Goal: Check status: Check status

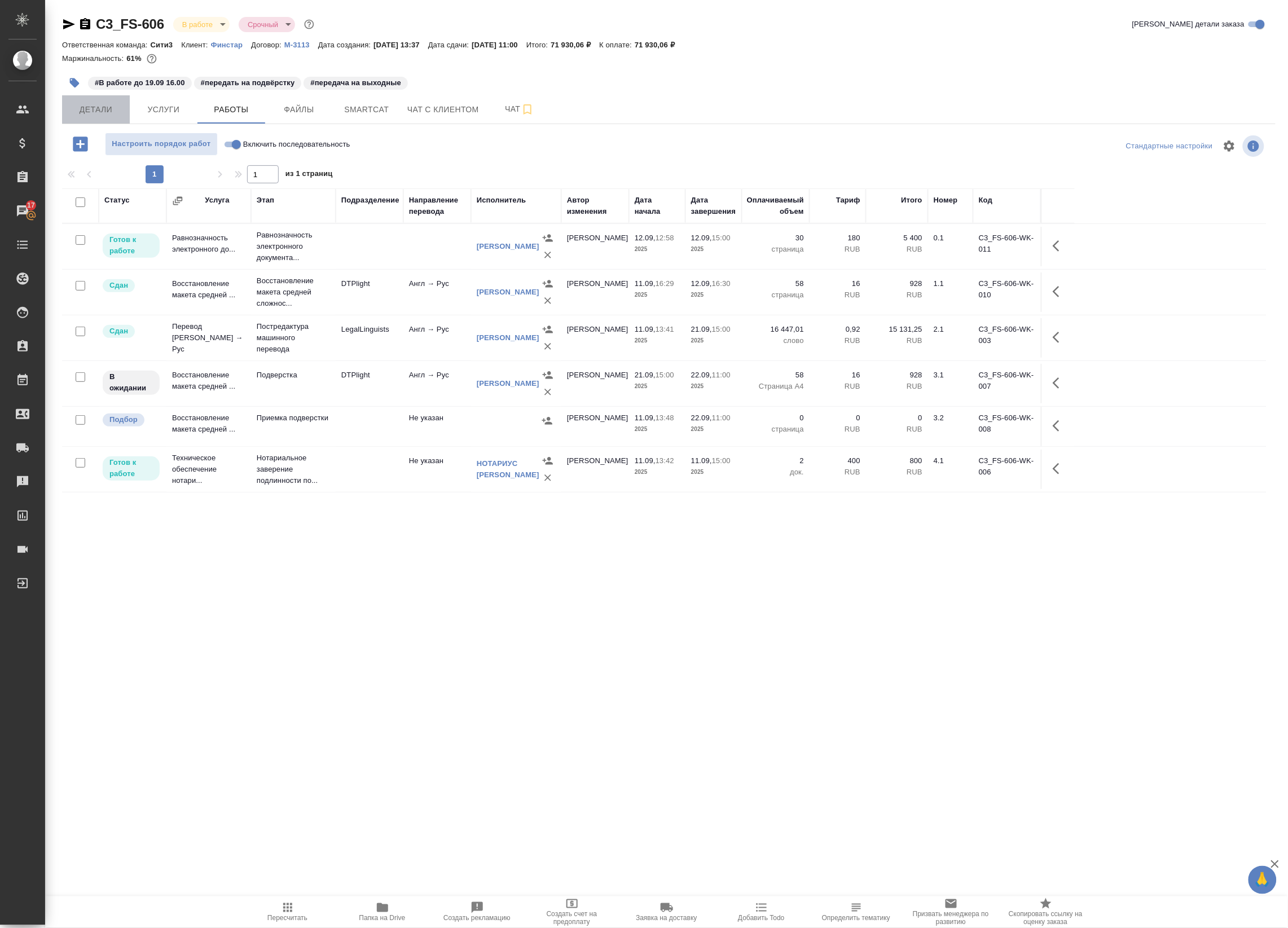
click at [92, 97] on button "Детали" at bounding box center [96, 109] width 68 height 28
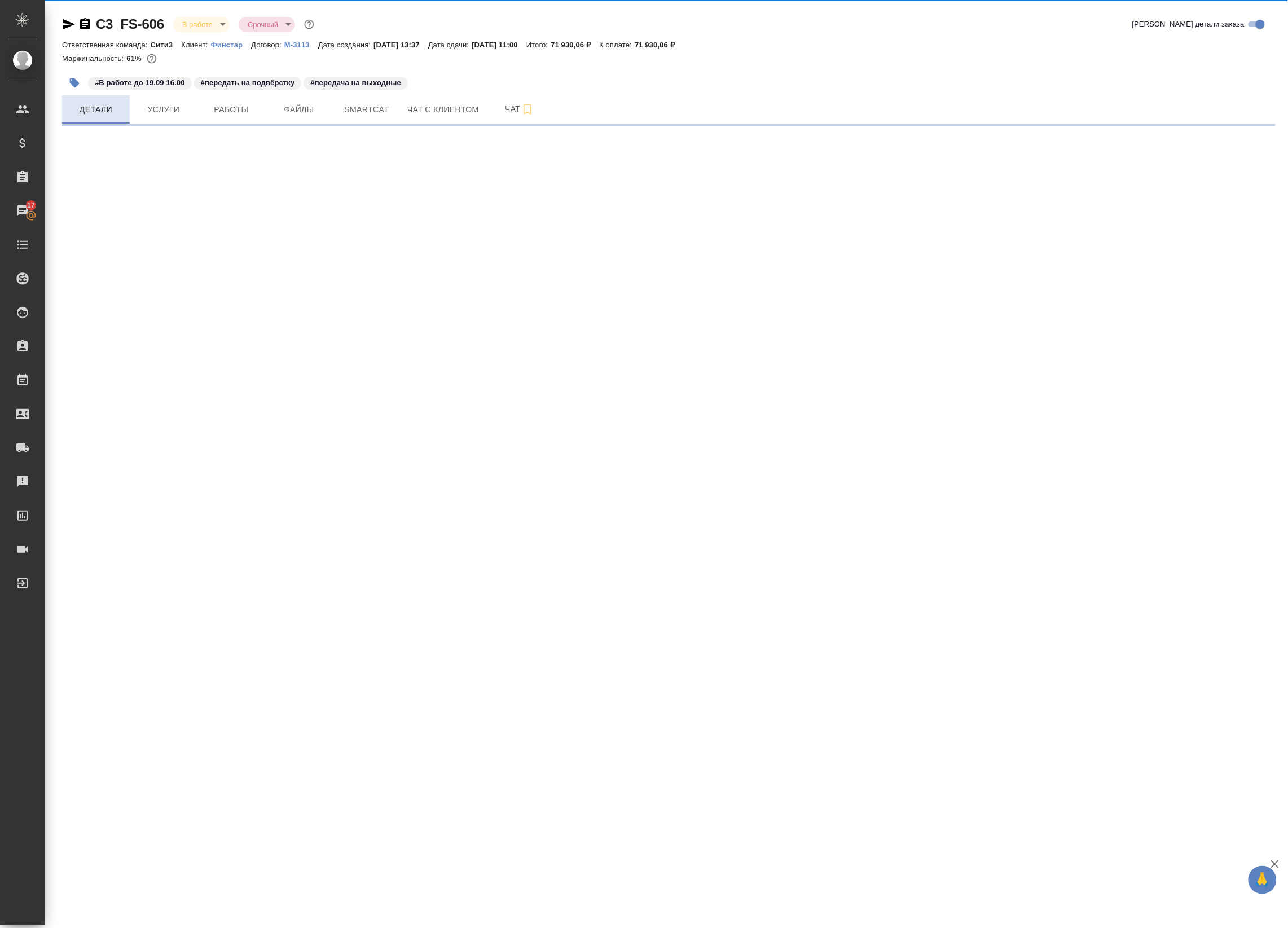
select select "RU"
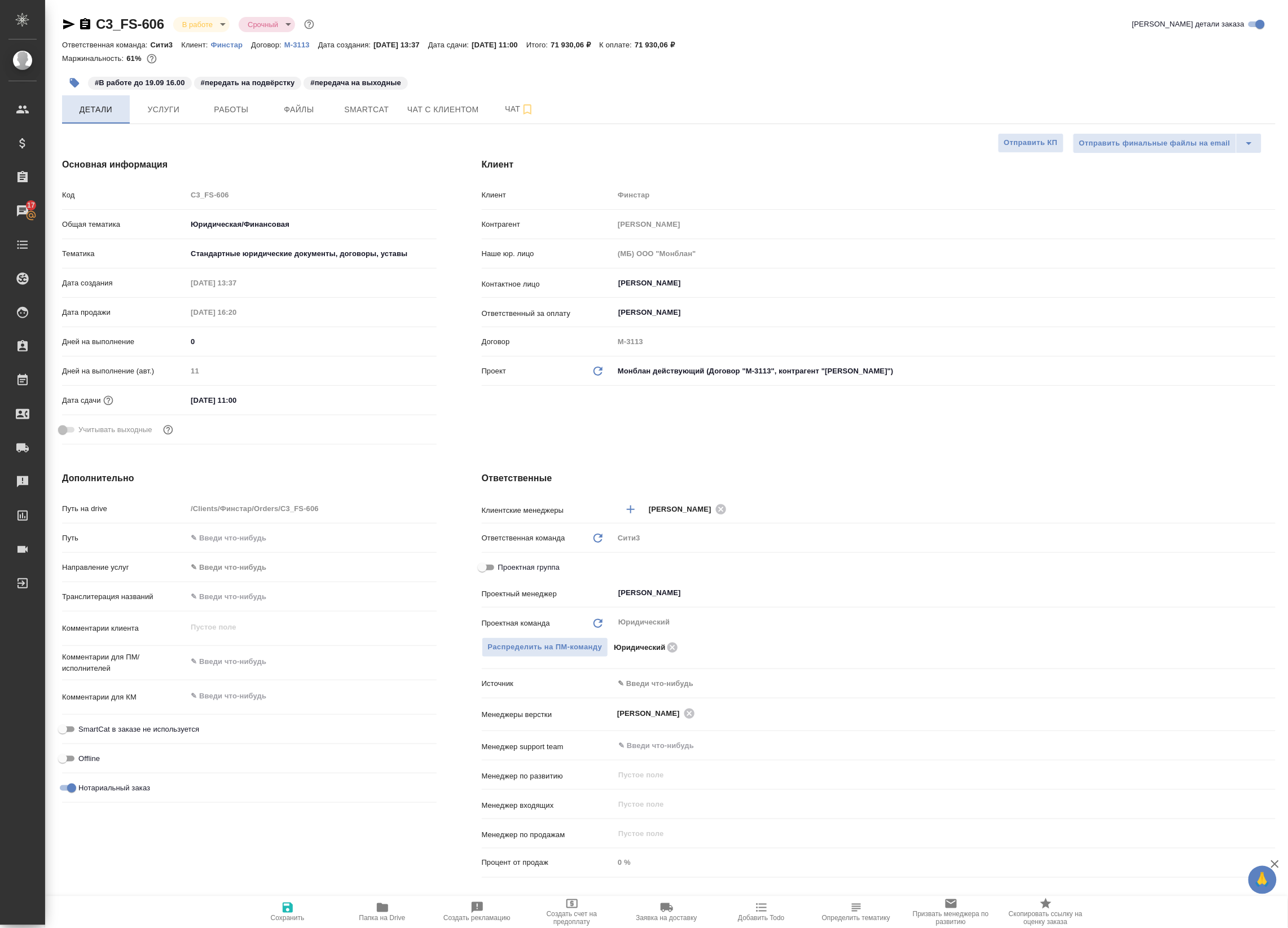
type textarea "x"
click at [240, 117] on button "Работы" at bounding box center [231, 109] width 68 height 28
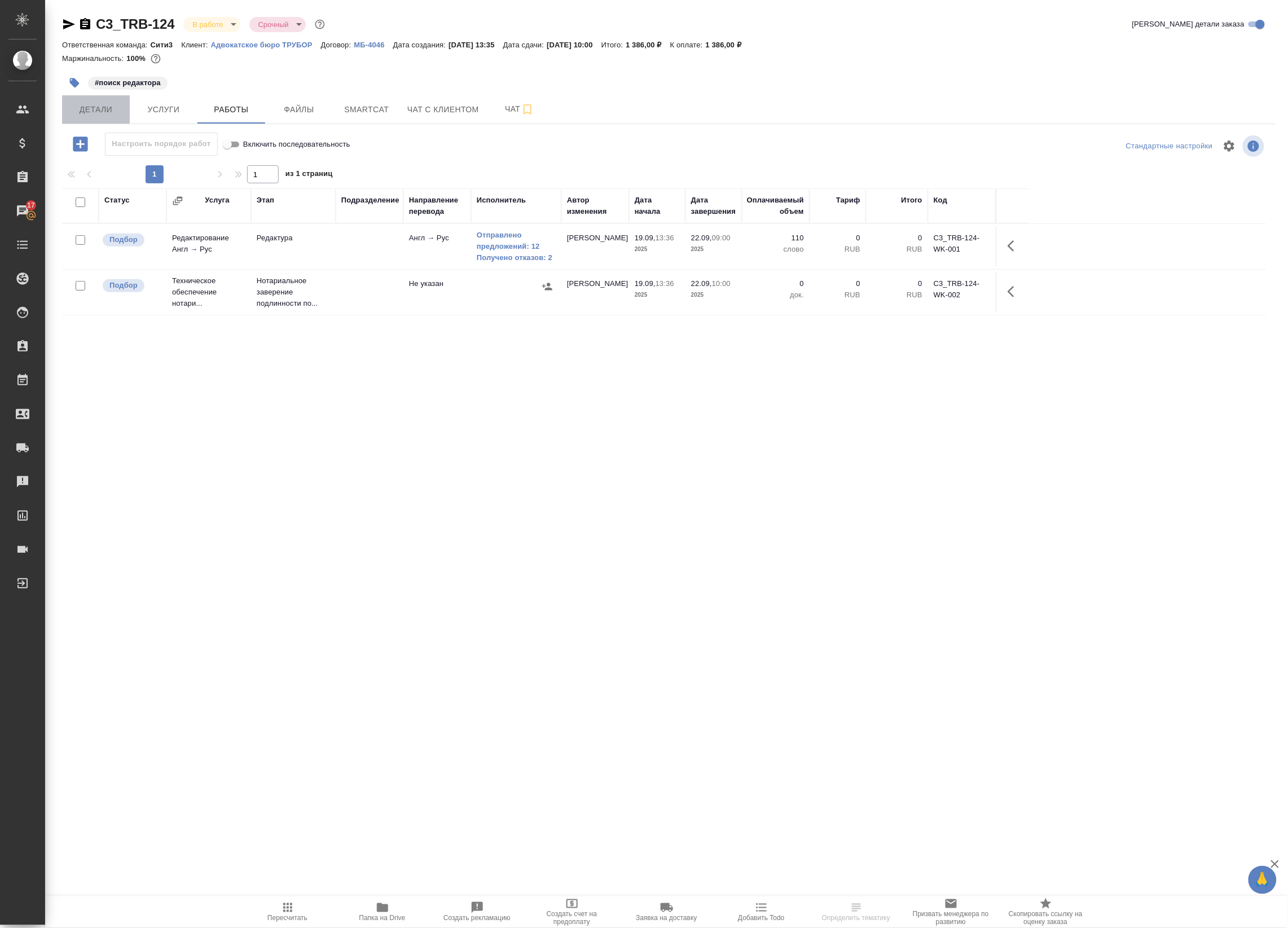
click at [105, 119] on button "Детали" at bounding box center [96, 109] width 68 height 28
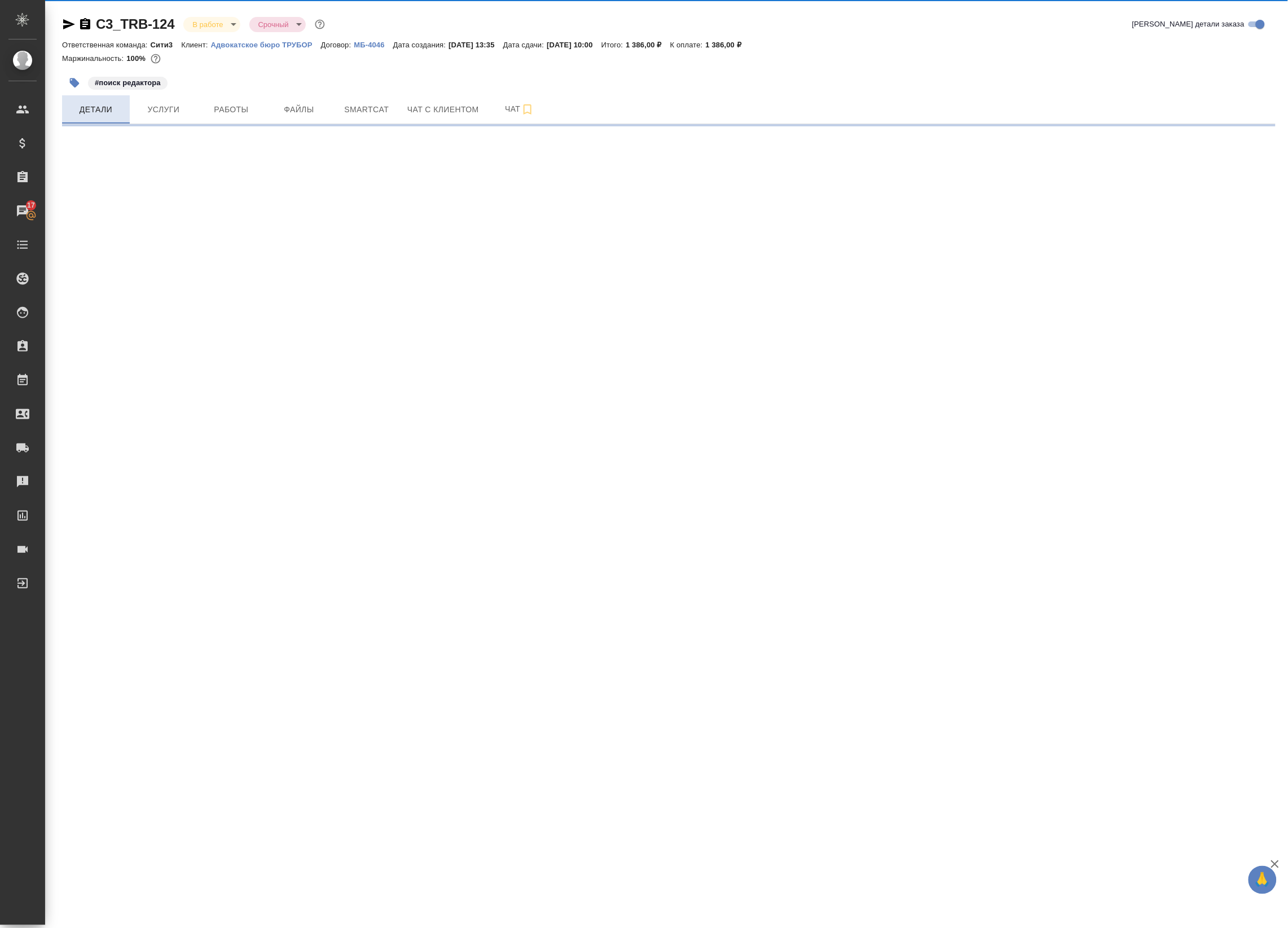
select select "RU"
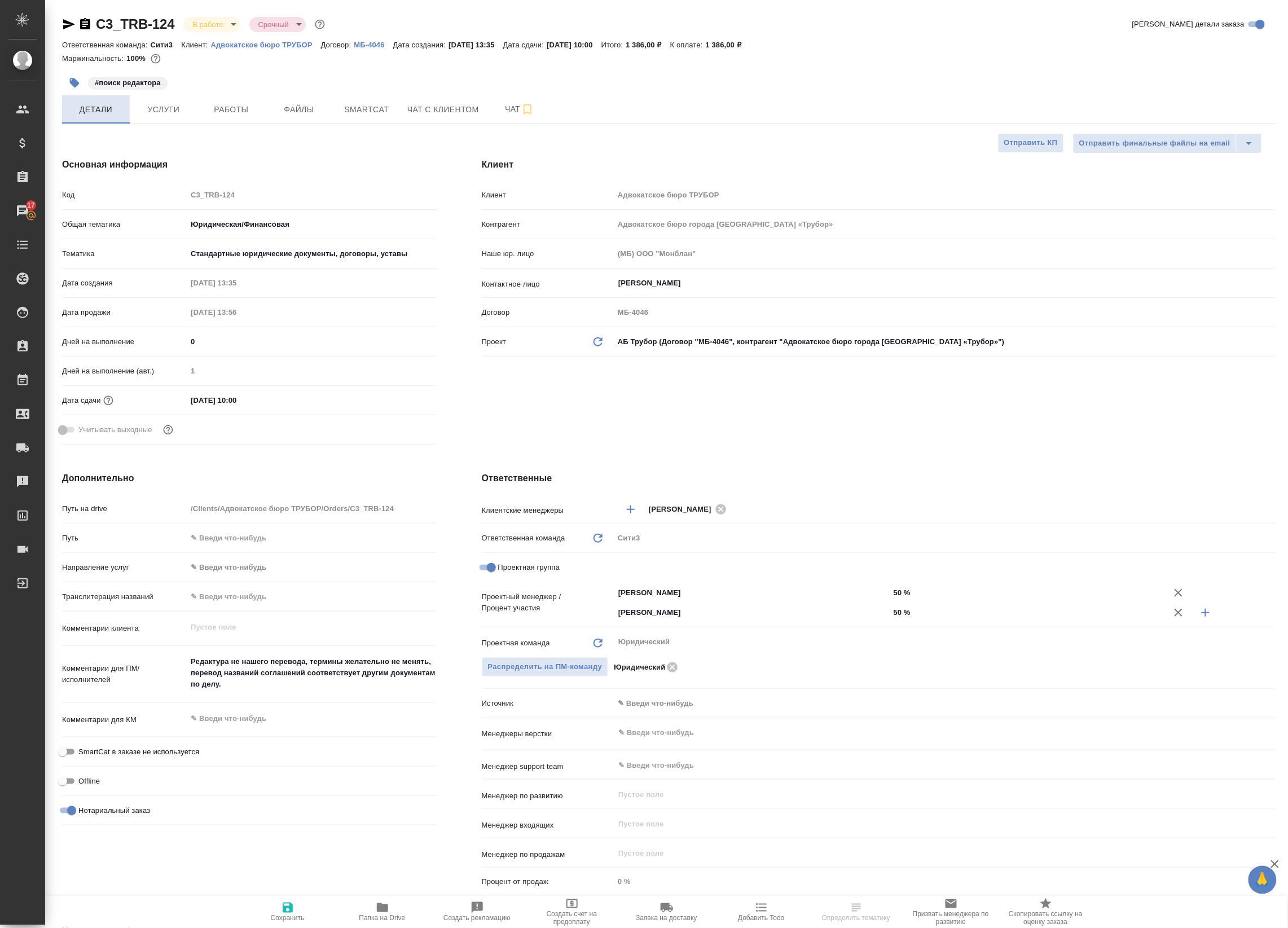
type textarea "x"
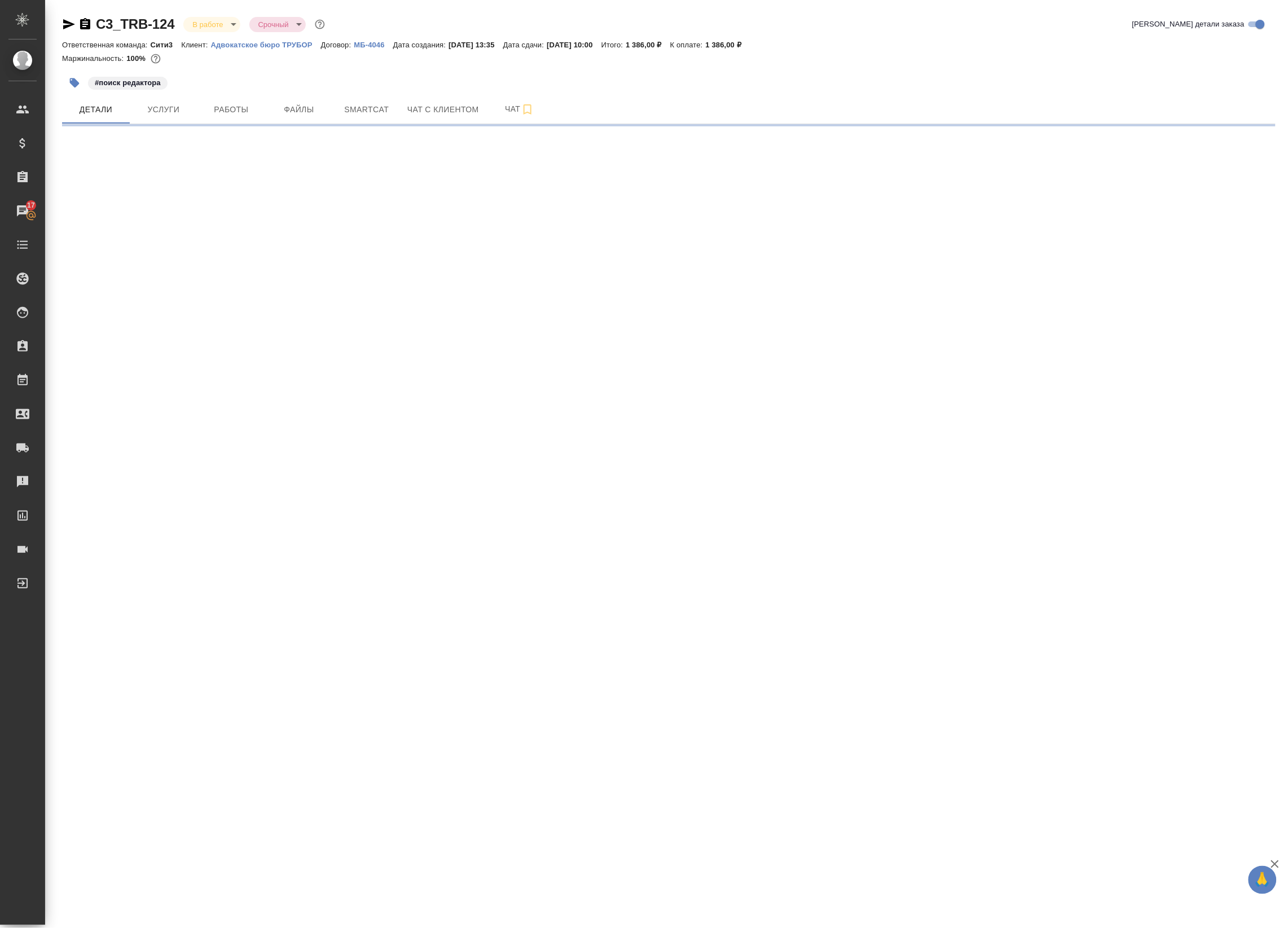
select select "RU"
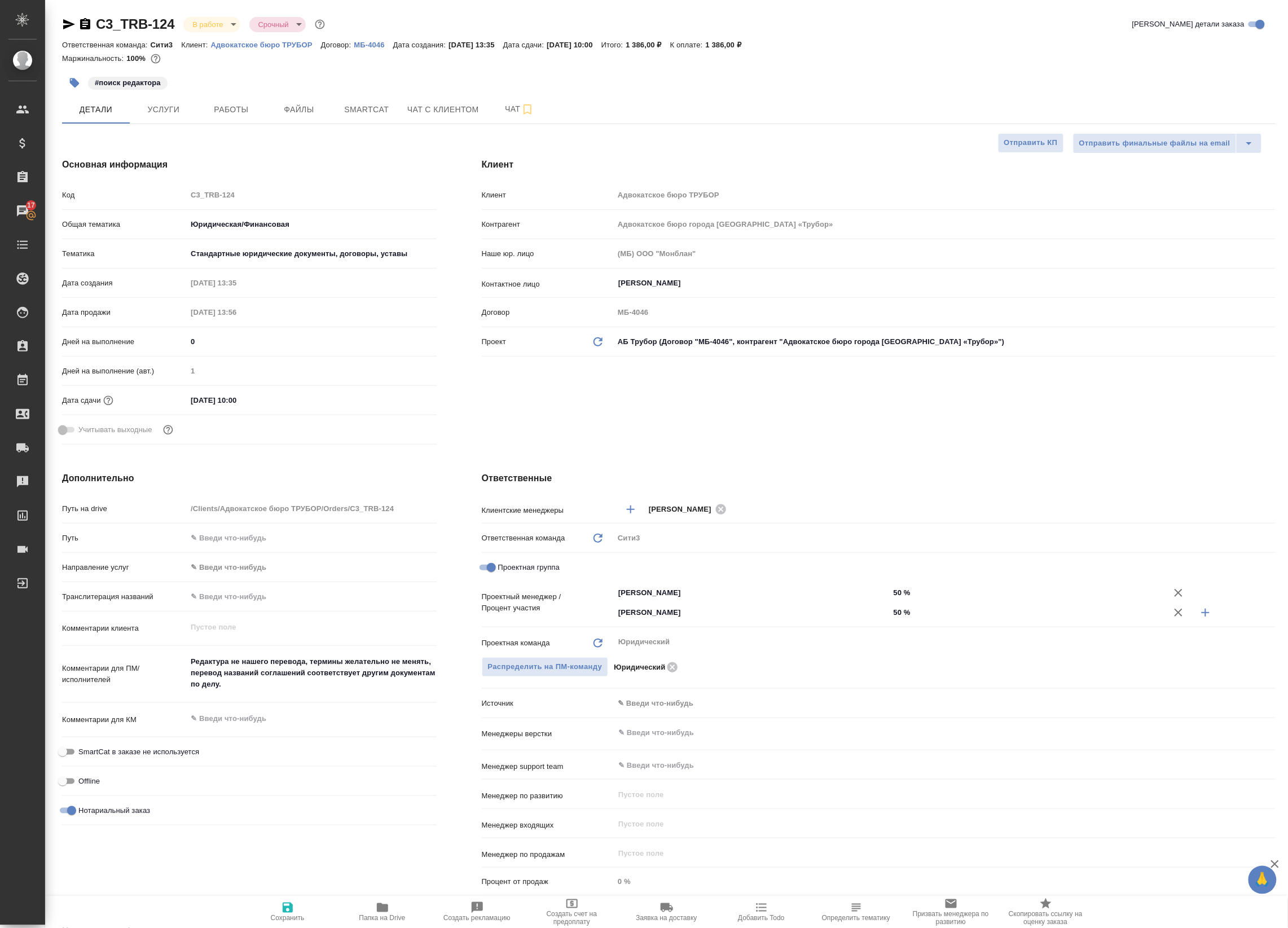
type textarea "x"
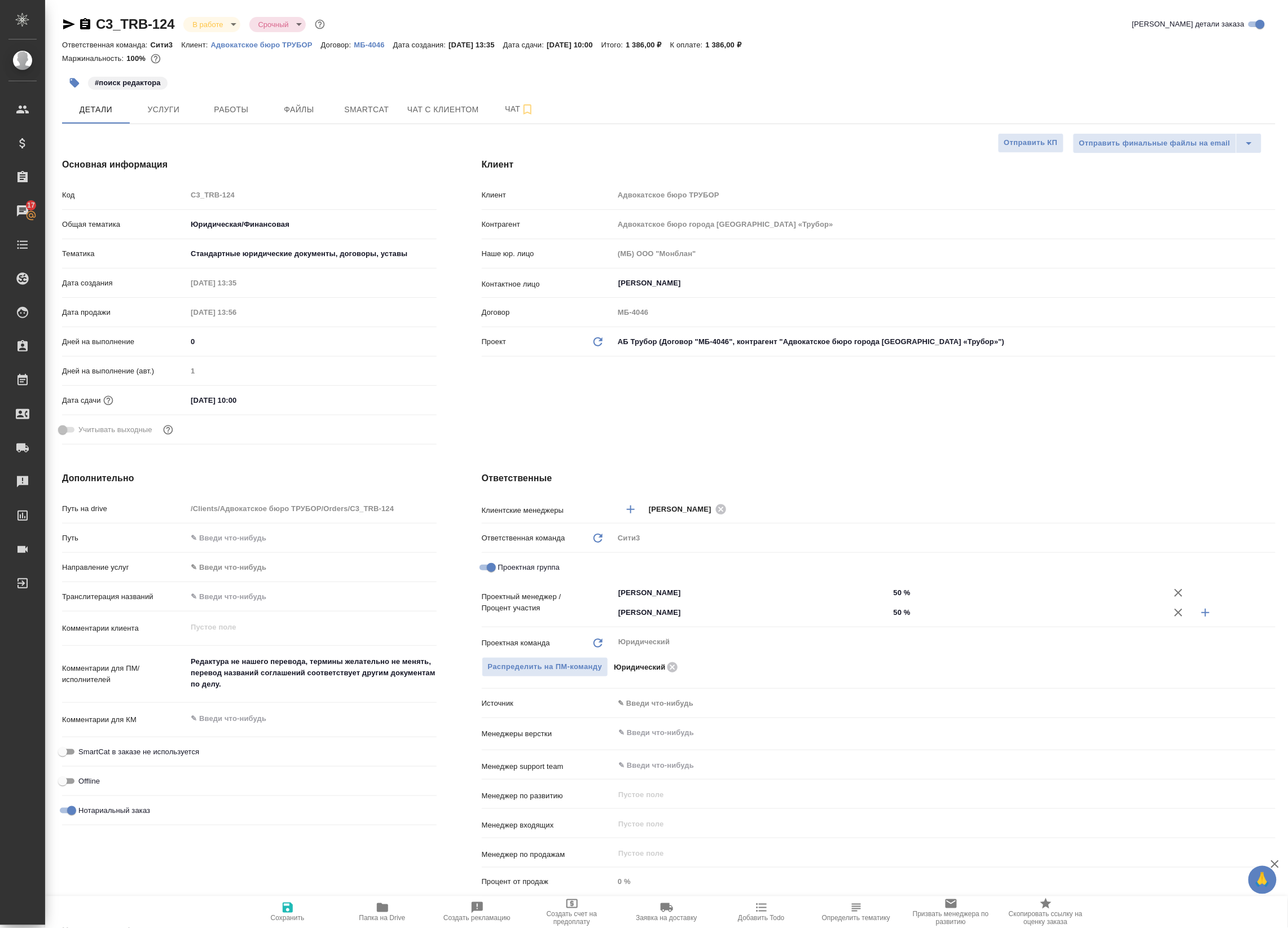
type textarea "x"
click at [223, 97] on button "Работы" at bounding box center [231, 109] width 68 height 28
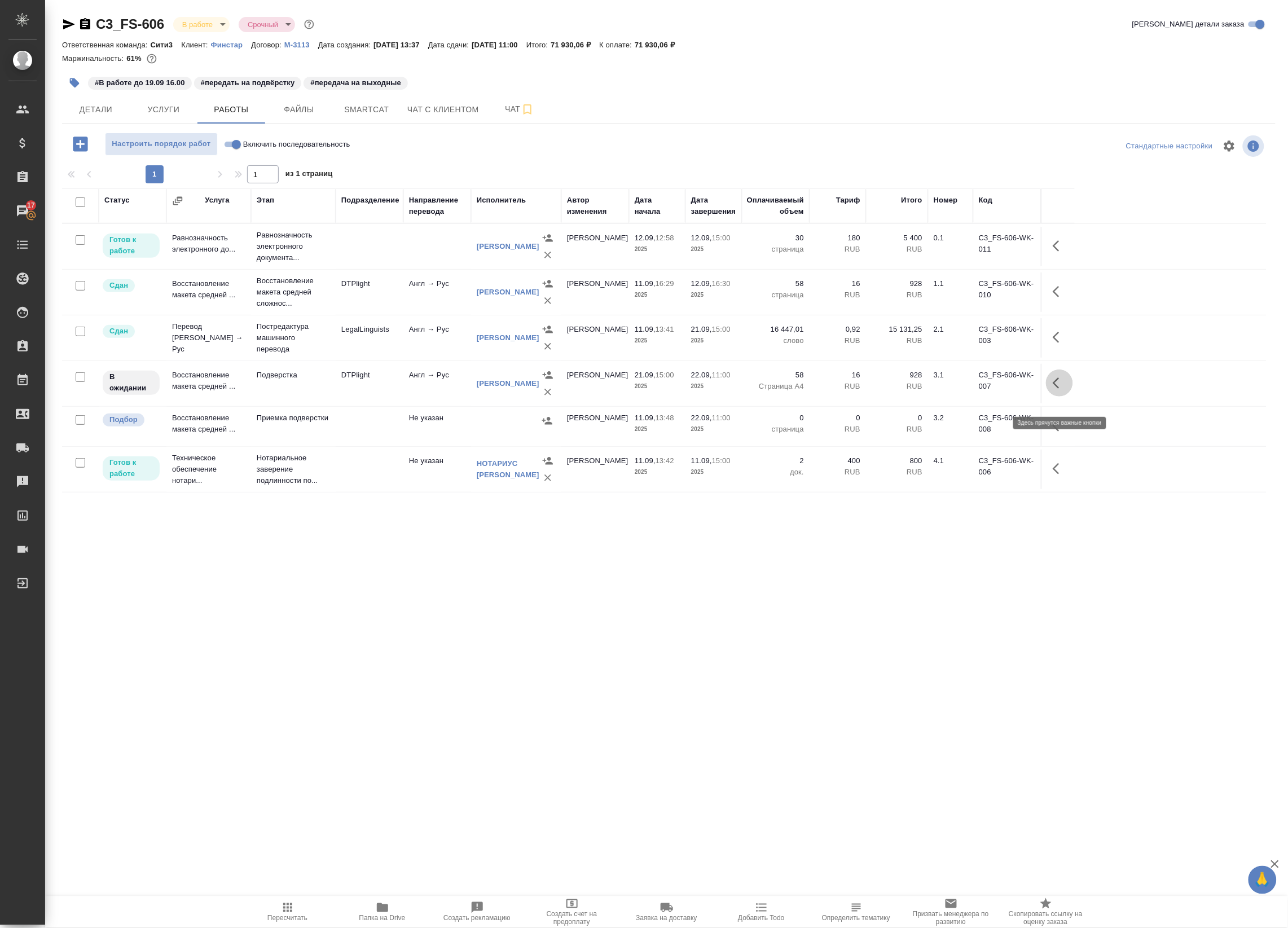
click at [1064, 390] on icon "button" at bounding box center [1060, 383] width 14 height 14
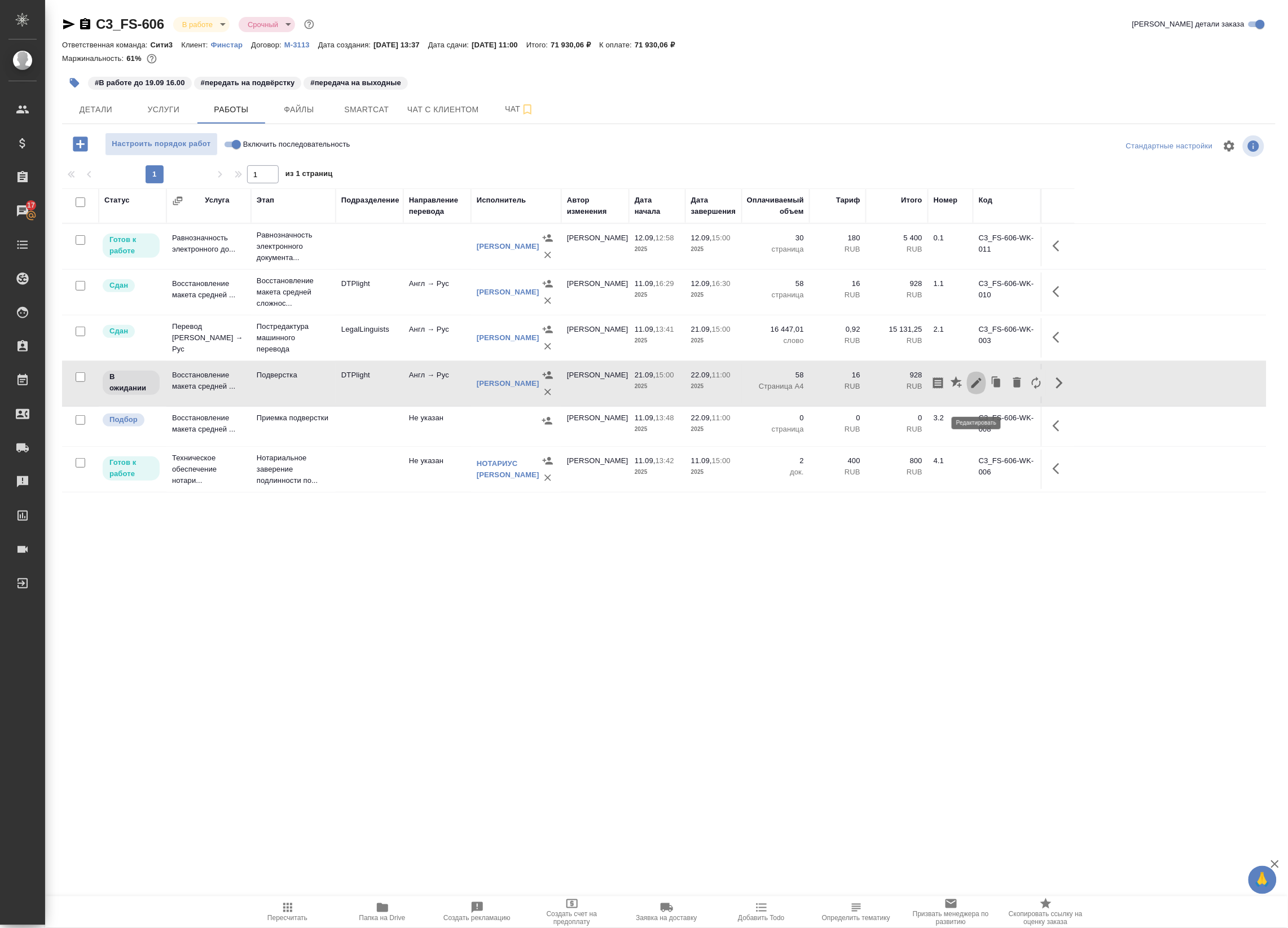
click at [976, 388] on icon "button" at bounding box center [976, 383] width 10 height 10
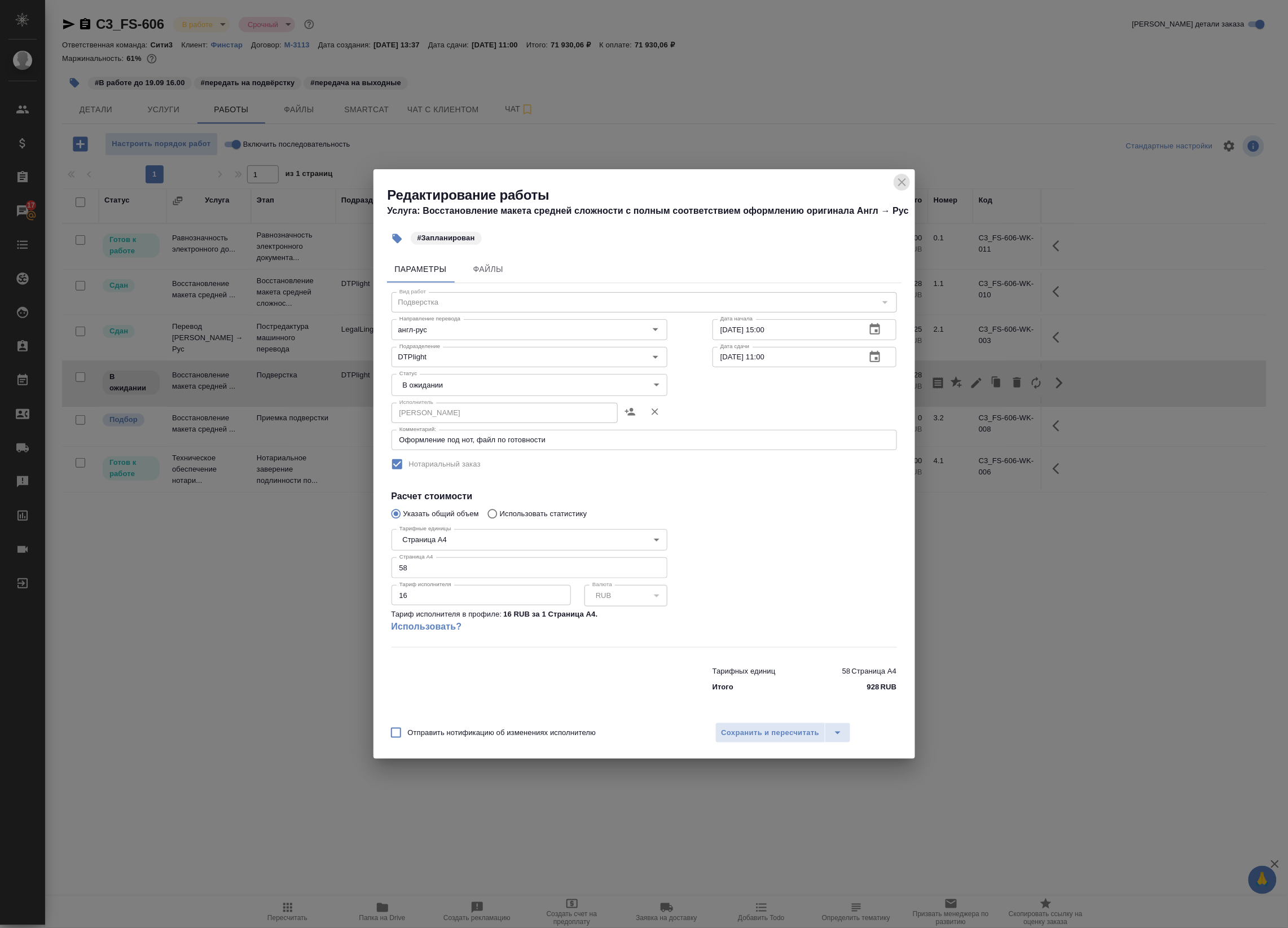
click at [901, 187] on icon "close" at bounding box center [902, 182] width 14 height 14
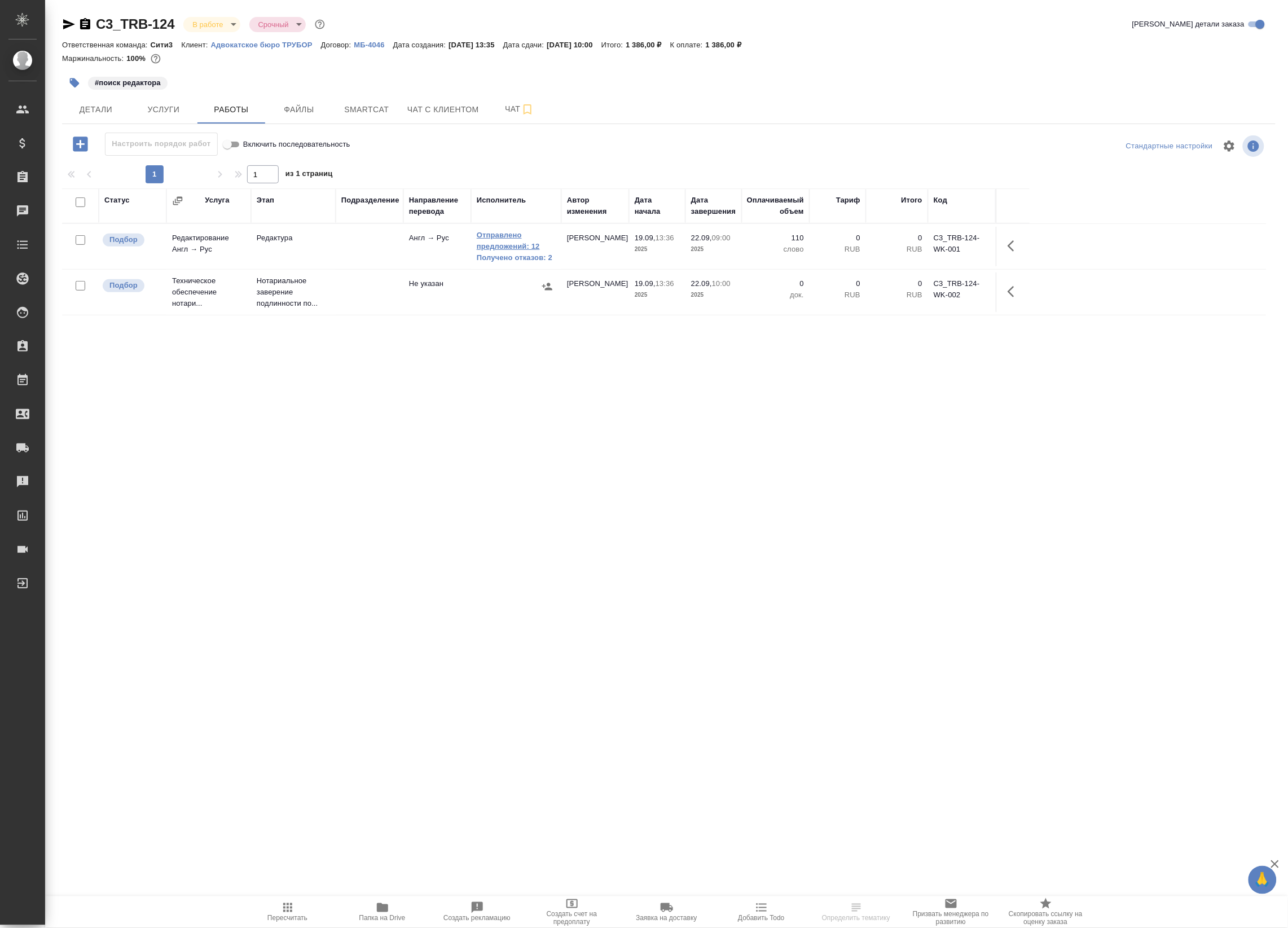
click at [477, 240] on link "Отправлено предложений: 12" at bounding box center [516, 241] width 79 height 22
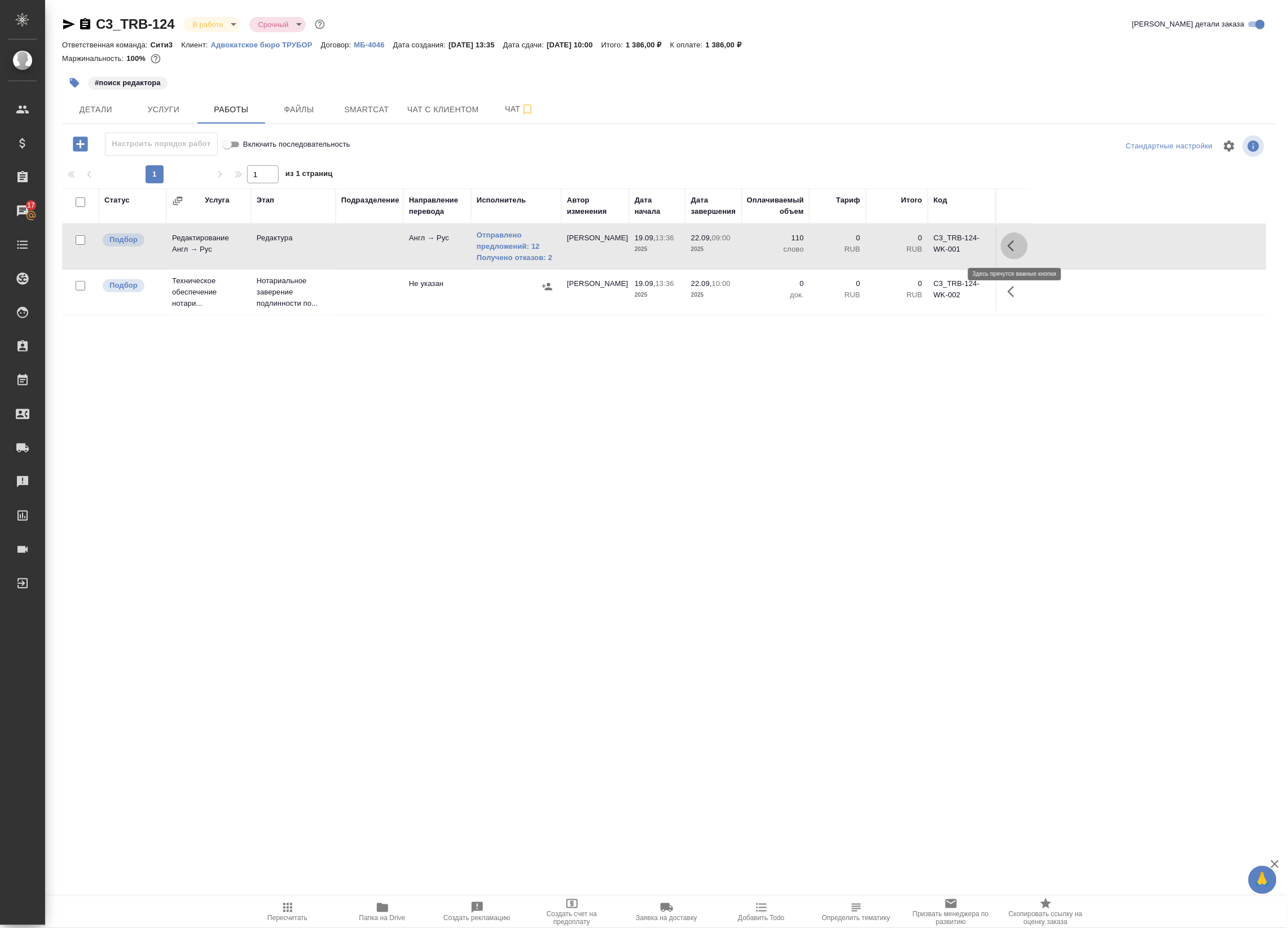
click at [1019, 247] on icon "button" at bounding box center [1014, 246] width 14 height 14
click at [919, 247] on icon "button" at bounding box center [912, 246] width 14 height 14
